Goal: Information Seeking & Learning: Learn about a topic

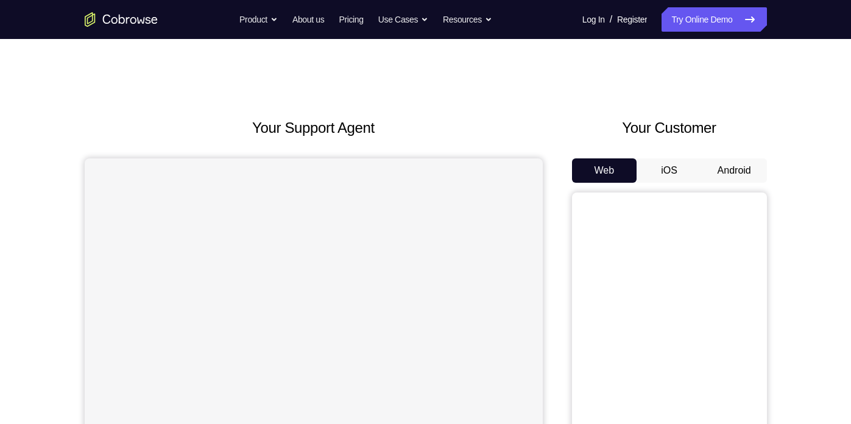
click at [736, 169] on button "Android" at bounding box center [734, 170] width 65 height 24
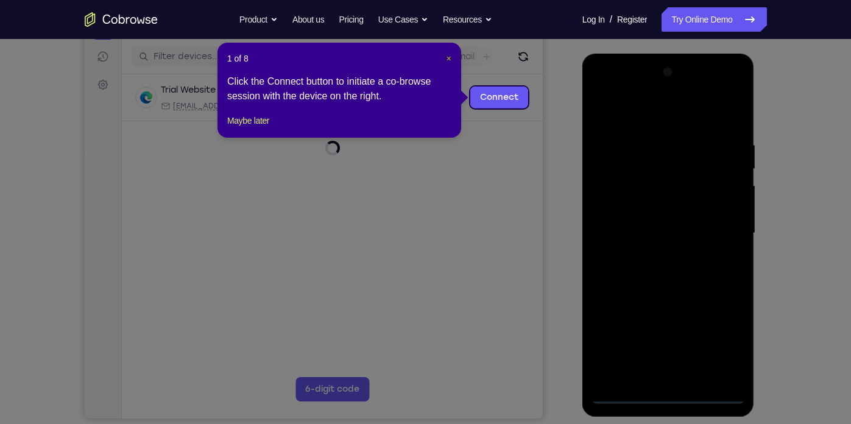
click at [449, 54] on span "×" at bounding box center [449, 59] width 5 height 10
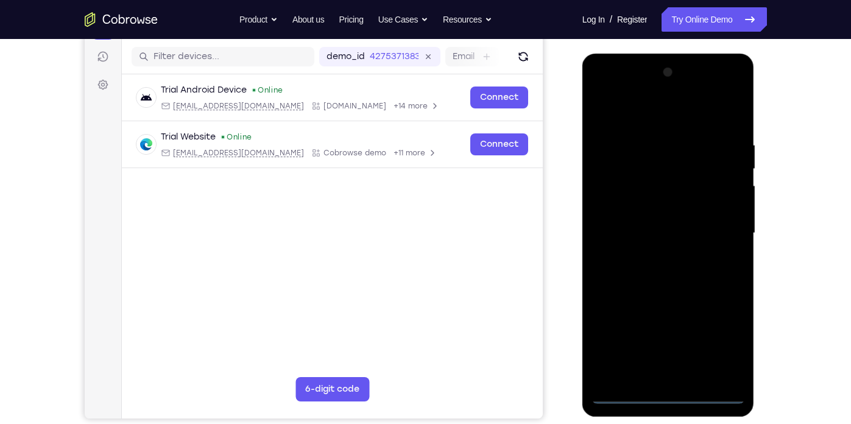
click at [669, 388] on div at bounding box center [669, 233] width 154 height 341
click at [672, 393] on div at bounding box center [669, 233] width 154 height 341
click at [726, 352] on div at bounding box center [669, 233] width 154 height 341
click at [651, 116] on div at bounding box center [669, 233] width 154 height 341
click at [648, 163] on div at bounding box center [669, 233] width 154 height 341
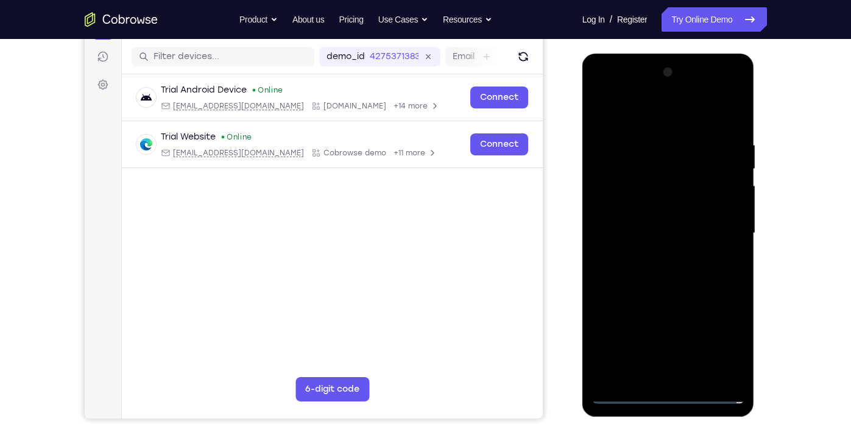
click at [680, 157] on div at bounding box center [669, 233] width 154 height 341
click at [647, 168] on div at bounding box center [669, 233] width 154 height 341
drag, startPoint x: 653, startPoint y: 302, endPoint x: 659, endPoint y: 145, distance: 156.7
click at [659, 145] on div at bounding box center [669, 233] width 154 height 341
click at [629, 248] on div at bounding box center [669, 233] width 154 height 341
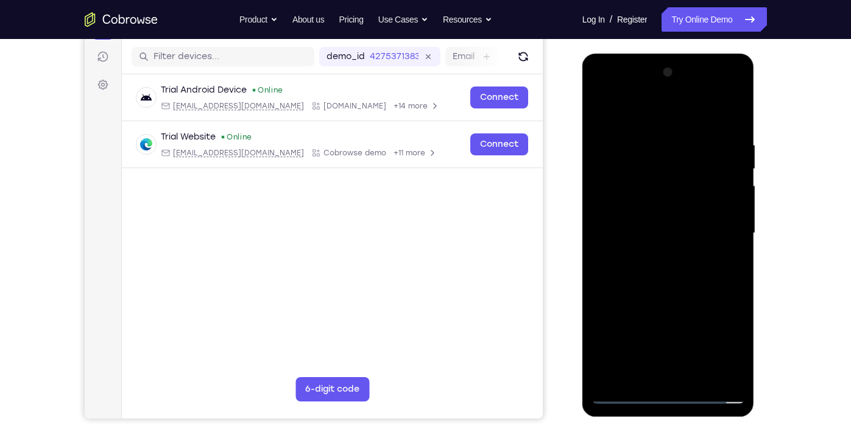
drag, startPoint x: 627, startPoint y: 190, endPoint x: 639, endPoint y: 94, distance: 96.4
click at [639, 94] on div at bounding box center [669, 233] width 154 height 341
click at [690, 217] on div at bounding box center [669, 233] width 154 height 341
click at [736, 114] on div at bounding box center [669, 233] width 154 height 341
click at [640, 241] on div at bounding box center [669, 233] width 154 height 341
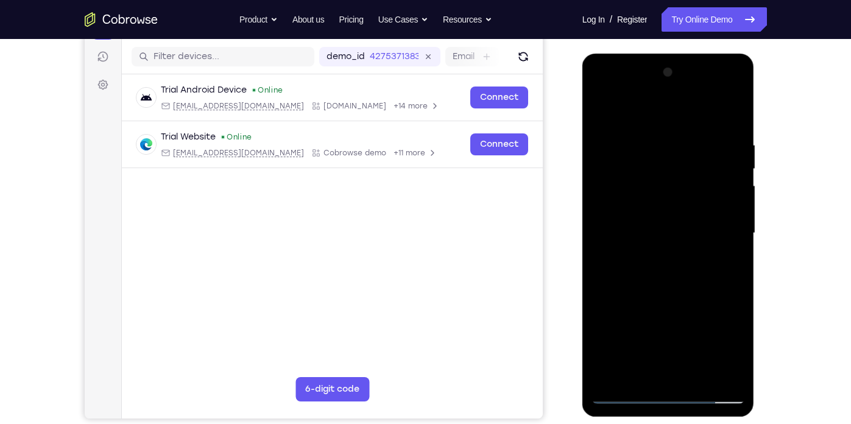
click at [645, 226] on div at bounding box center [669, 233] width 154 height 341
click at [638, 228] on div at bounding box center [669, 233] width 154 height 341
click at [633, 165] on div at bounding box center [669, 233] width 154 height 341
click at [651, 165] on div at bounding box center [669, 233] width 154 height 341
click at [645, 227] on div at bounding box center [669, 233] width 154 height 341
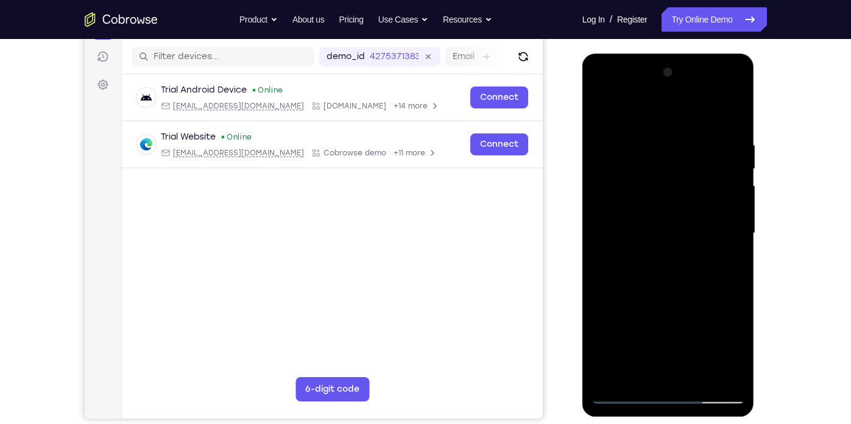
click at [822, 170] on div "Your Support Agent Your Customer Web iOS Android Next Steps We’d be happy to gi…" at bounding box center [425, 293] width 851 height 804
click at [665, 243] on div at bounding box center [669, 233] width 154 height 341
click at [663, 242] on div at bounding box center [669, 233] width 154 height 341
click at [677, 252] on div at bounding box center [669, 233] width 154 height 341
click at [683, 196] on div at bounding box center [669, 233] width 154 height 341
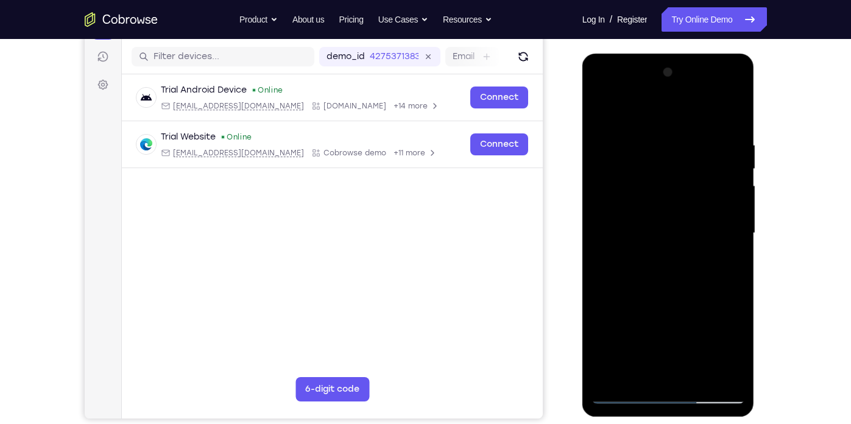
drag, startPoint x: 695, startPoint y: 145, endPoint x: 700, endPoint y: 228, distance: 83.0
click at [700, 228] on div at bounding box center [669, 233] width 154 height 341
drag, startPoint x: 689, startPoint y: 185, endPoint x: 701, endPoint y: 290, distance: 105.6
click at [701, 290] on div at bounding box center [669, 233] width 154 height 341
drag, startPoint x: 686, startPoint y: 161, endPoint x: 691, endPoint y: 249, distance: 88.5
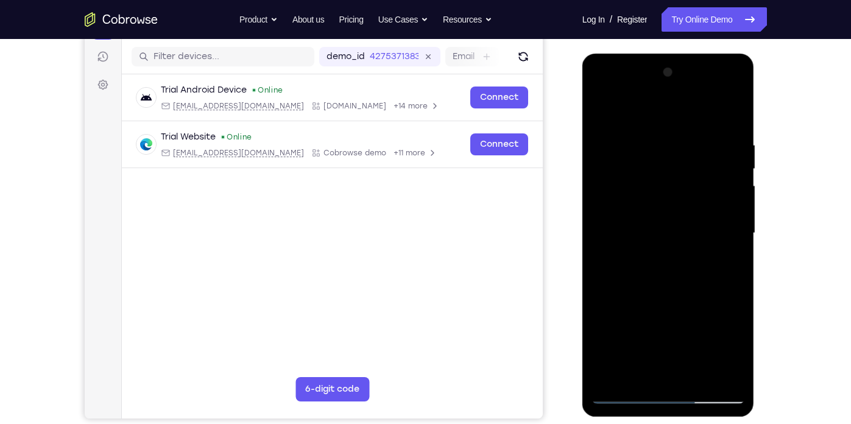
click at [691, 249] on div at bounding box center [669, 233] width 154 height 341
drag, startPoint x: 688, startPoint y: 157, endPoint x: 692, endPoint y: 228, distance: 70.8
click at [692, 228] on div at bounding box center [669, 233] width 154 height 341
drag, startPoint x: 662, startPoint y: 148, endPoint x: 674, endPoint y: 247, distance: 100.0
click at [674, 247] on div at bounding box center [669, 233] width 154 height 341
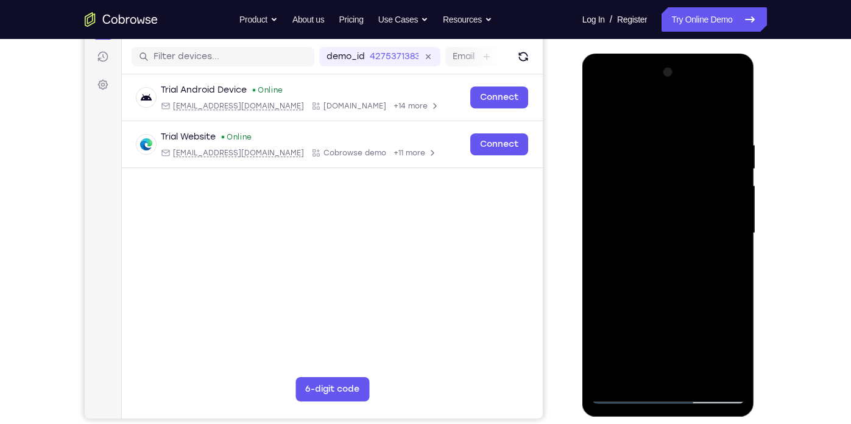
click at [640, 108] on div at bounding box center [669, 233] width 154 height 341
drag, startPoint x: 663, startPoint y: 357, endPoint x: 659, endPoint y: 243, distance: 114.6
click at [659, 243] on div at bounding box center [669, 233] width 154 height 341
click at [639, 283] on div at bounding box center [669, 233] width 154 height 341
click at [622, 274] on div at bounding box center [669, 233] width 154 height 341
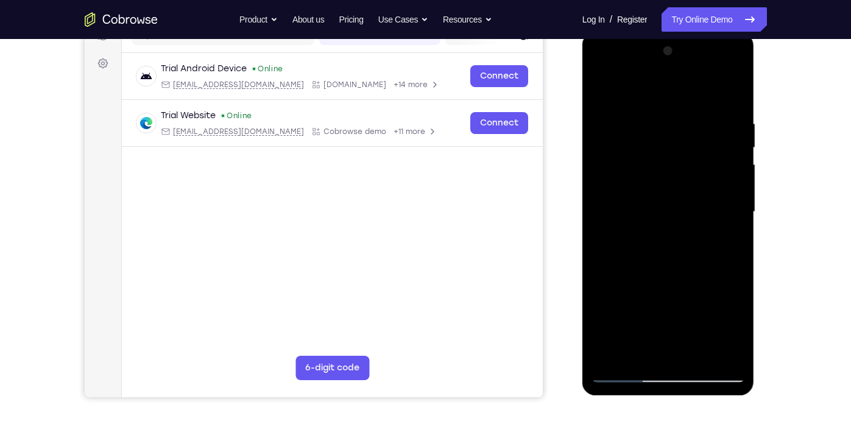
scroll to position [171, 0]
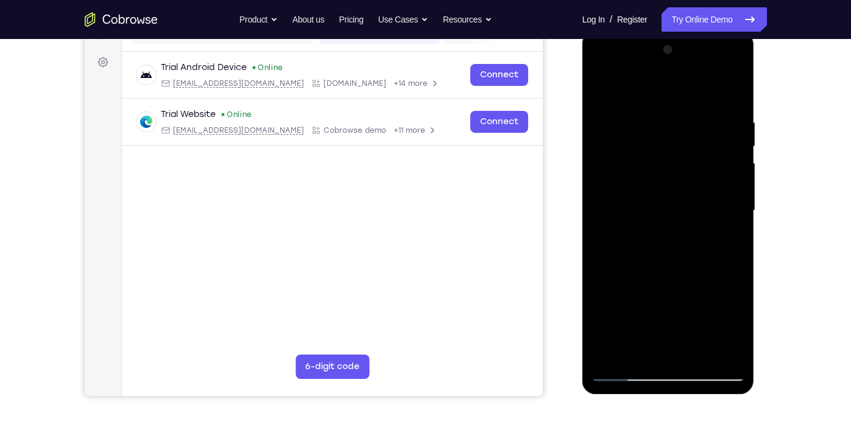
click at [597, 90] on div at bounding box center [669, 210] width 154 height 341
click at [716, 69] on div at bounding box center [669, 210] width 154 height 341
click at [734, 91] on div at bounding box center [669, 210] width 154 height 341
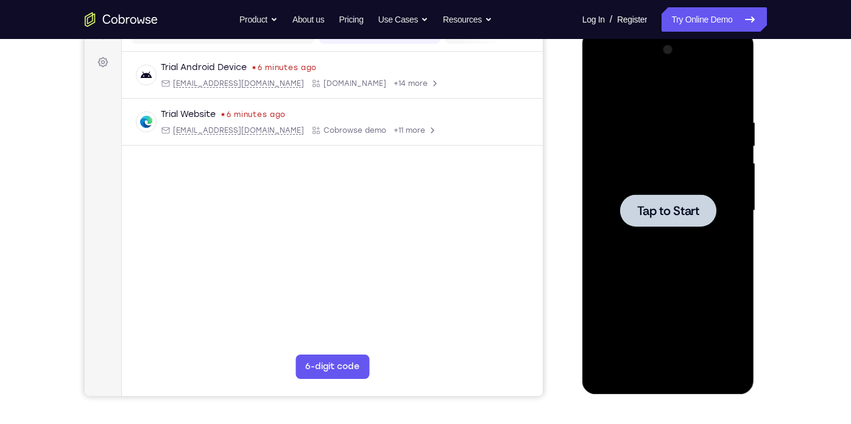
click at [662, 225] on div at bounding box center [668, 210] width 96 height 32
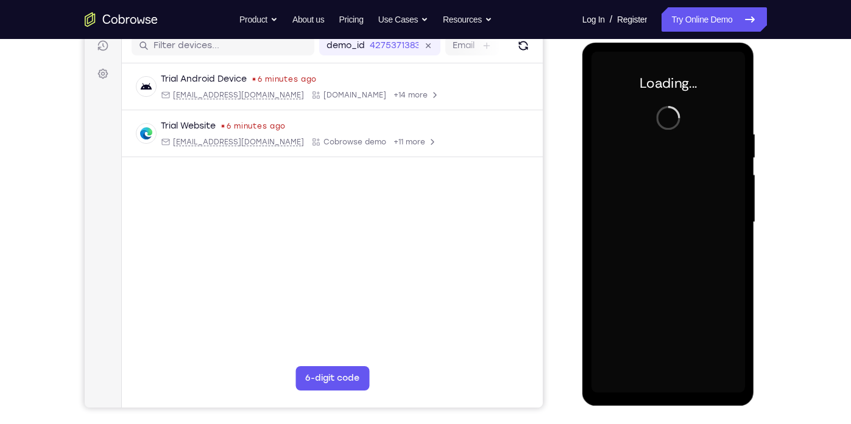
scroll to position [151, 0]
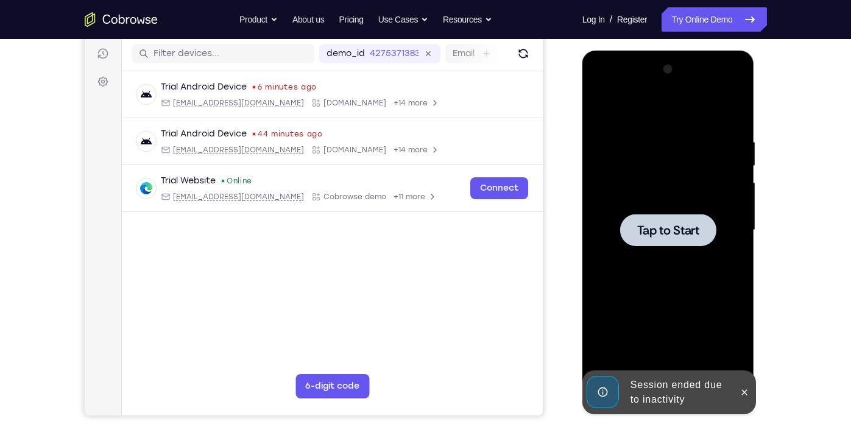
click at [668, 236] on span "Tap to Start" at bounding box center [668, 230] width 62 height 12
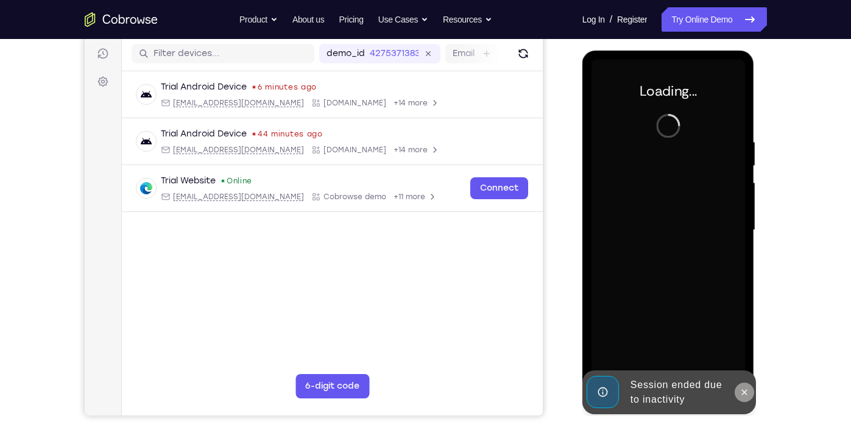
click at [742, 390] on icon at bounding box center [745, 393] width 10 height 10
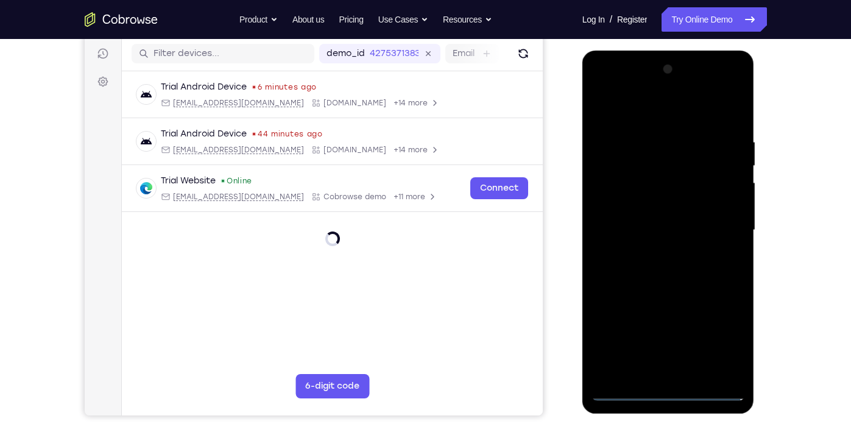
click at [669, 389] on div at bounding box center [669, 230] width 154 height 341
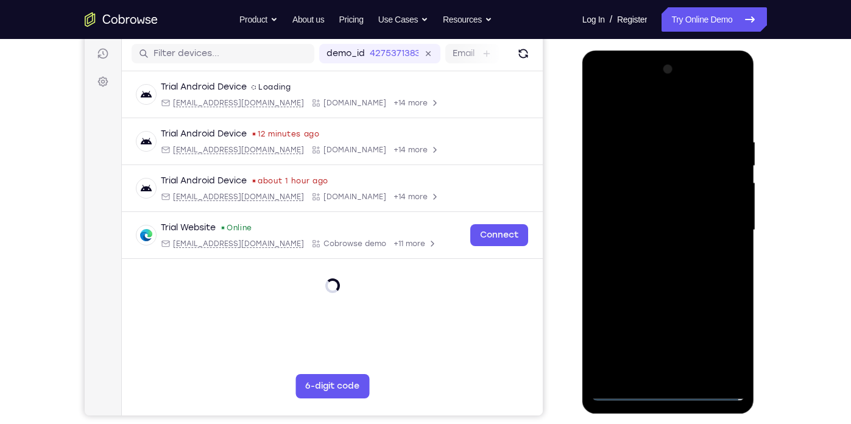
click at [729, 331] on div at bounding box center [669, 230] width 154 height 341
click at [722, 335] on div at bounding box center [669, 230] width 154 height 341
click at [644, 113] on div at bounding box center [669, 230] width 154 height 341
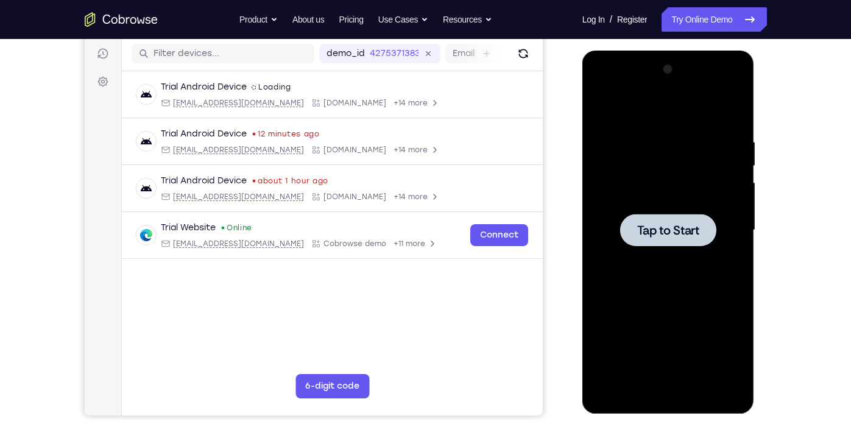
click at [627, 237] on div at bounding box center [668, 230] width 96 height 32
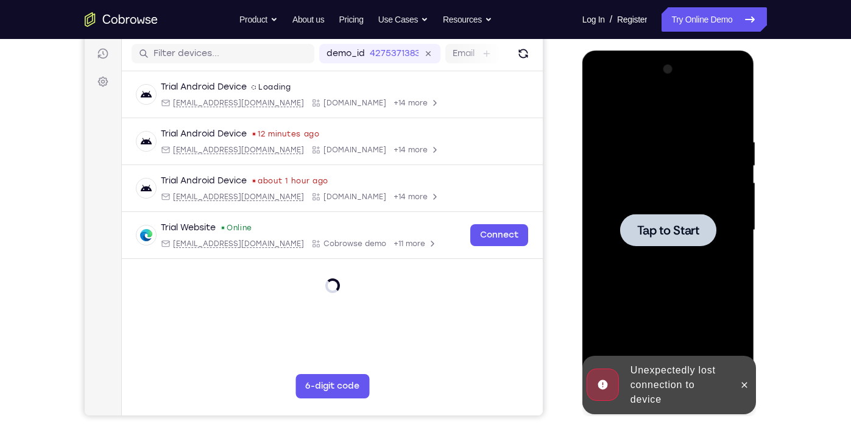
click at [637, 215] on div at bounding box center [668, 230] width 96 height 32
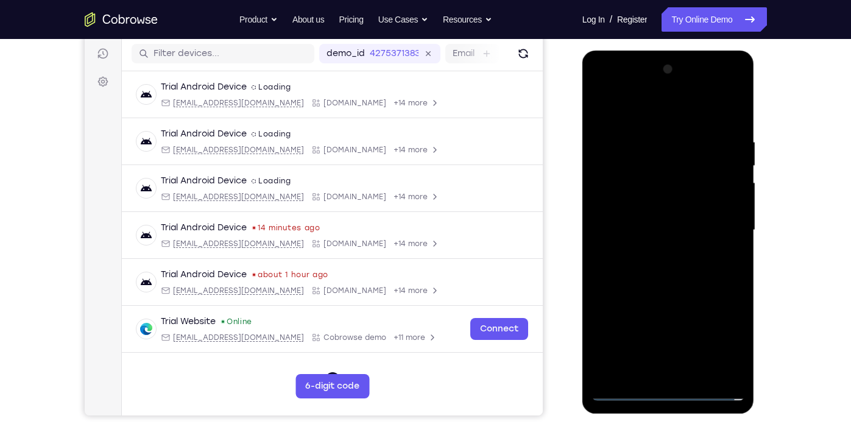
click at [670, 392] on div at bounding box center [669, 230] width 154 height 341
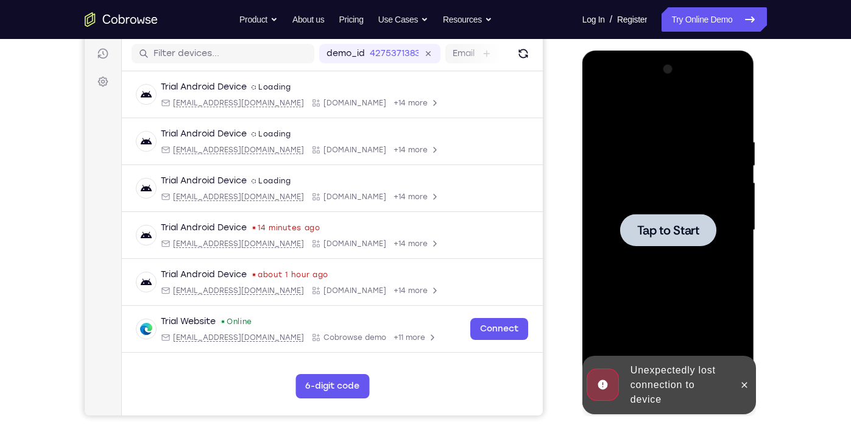
click at [723, 341] on div at bounding box center [669, 230] width 154 height 341
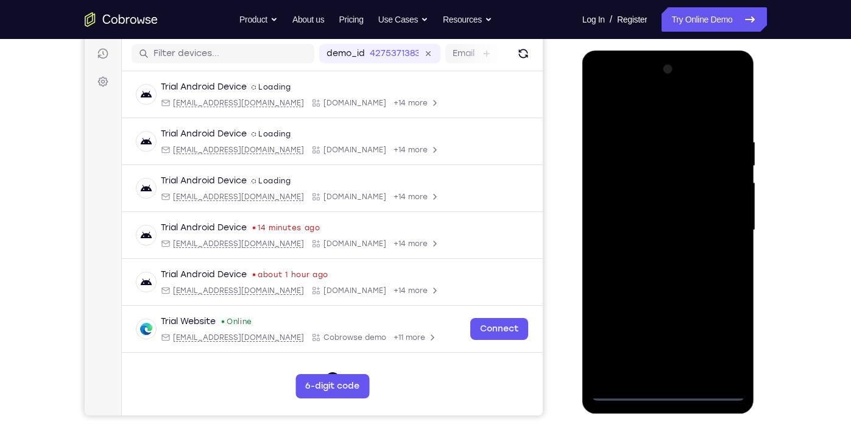
click at [669, 388] on div at bounding box center [669, 230] width 154 height 341
click at [723, 336] on div at bounding box center [669, 230] width 154 height 341
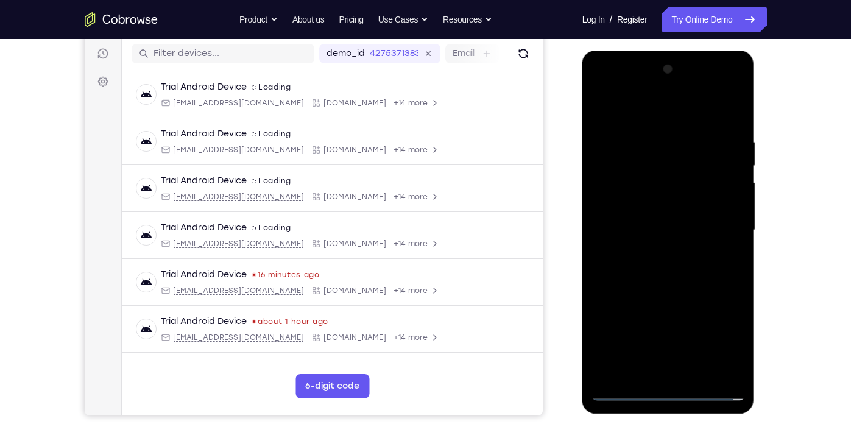
click at [653, 116] on div at bounding box center [669, 230] width 154 height 341
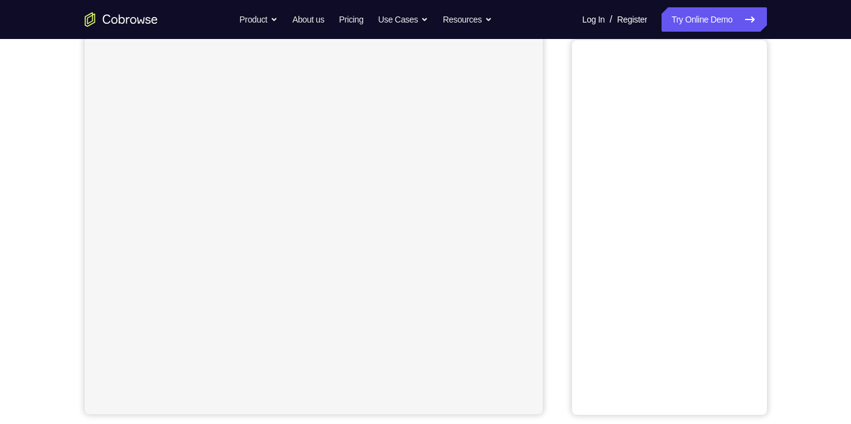
scroll to position [153, 0]
